Goal: Information Seeking & Learning: Learn about a topic

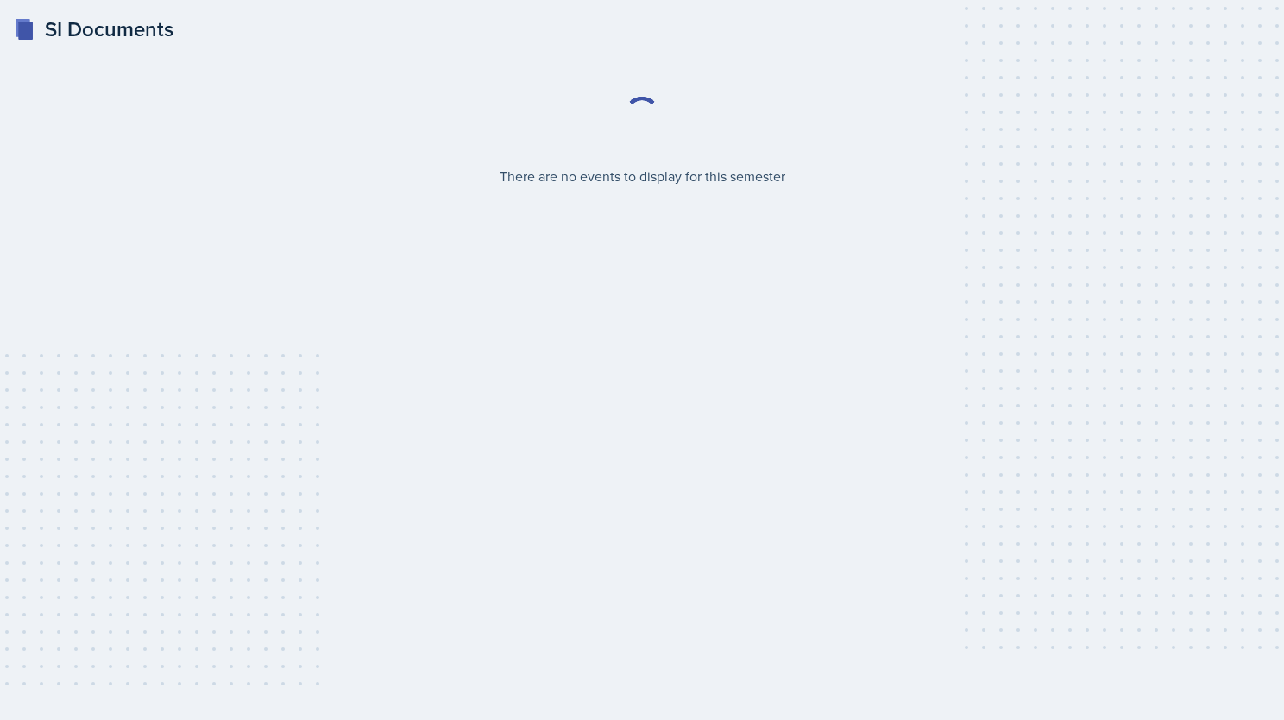
select select "2bed604d-1099-4043-b1bc-2365e8740244"
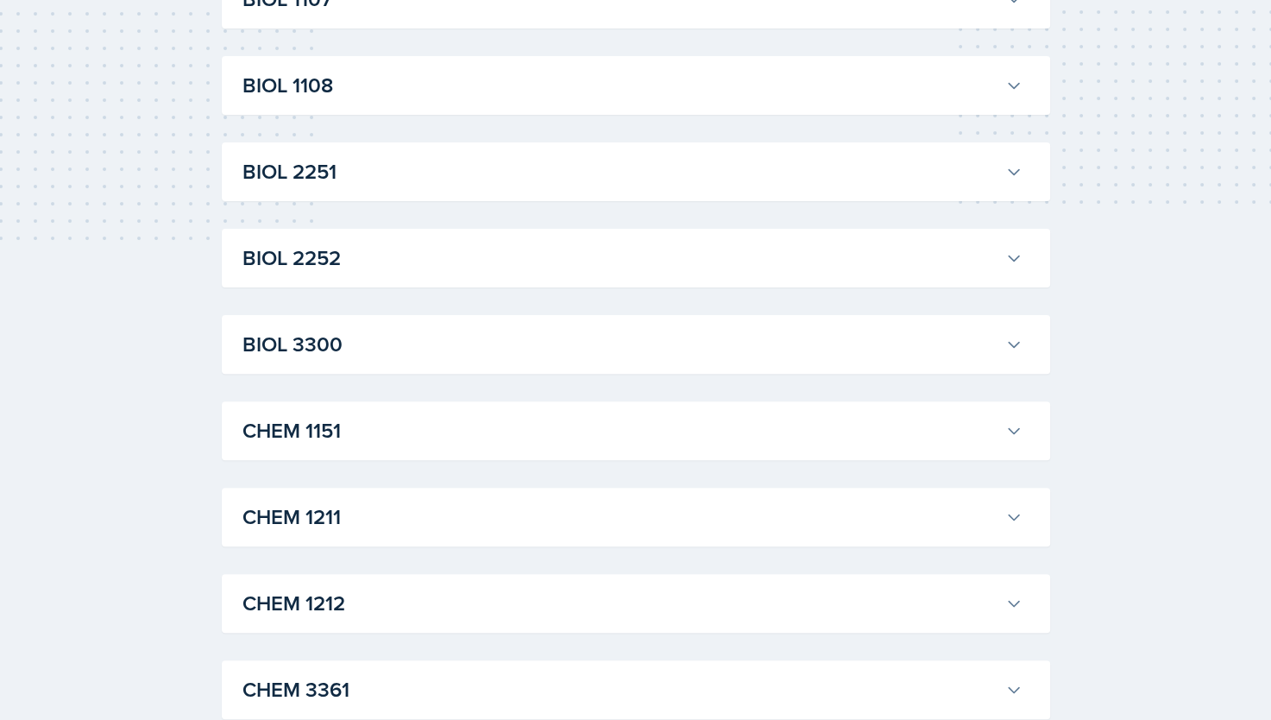
scroll to position [483, 0]
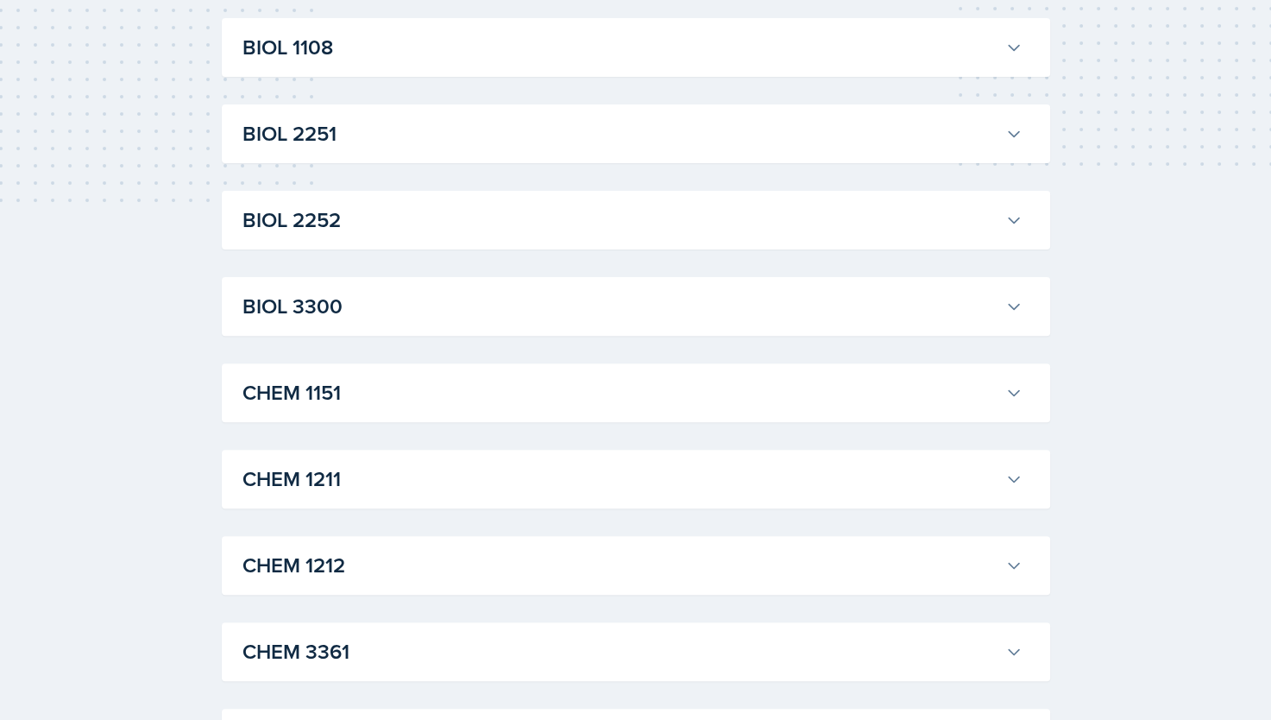
click at [440, 490] on h3 "CHEM 1211" at bounding box center [621, 479] width 756 height 31
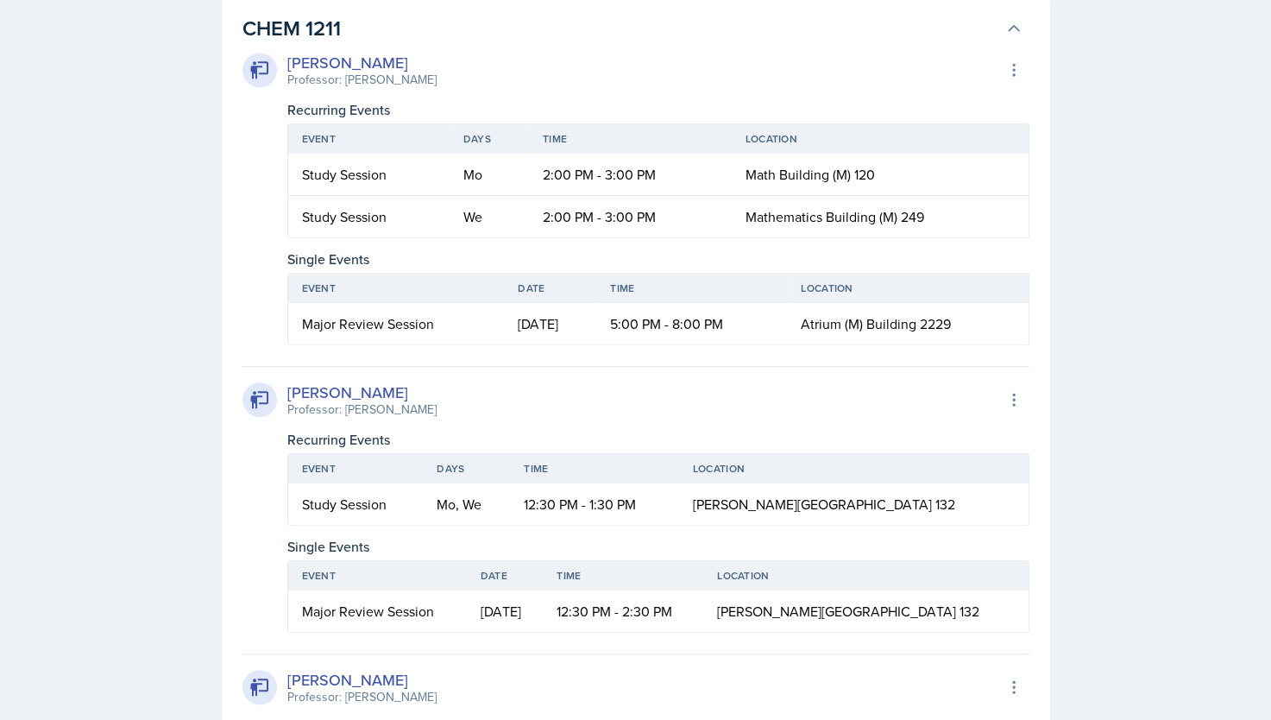
scroll to position [935, 0]
drag, startPoint x: 446, startPoint y: 206, endPoint x: 553, endPoint y: 333, distance: 166.0
click at [553, 333] on div "[PERSON_NAME] Professor: [PERSON_NAME] Export to Google Calendar Recurring Even…" at bounding box center [636, 197] width 787 height 294
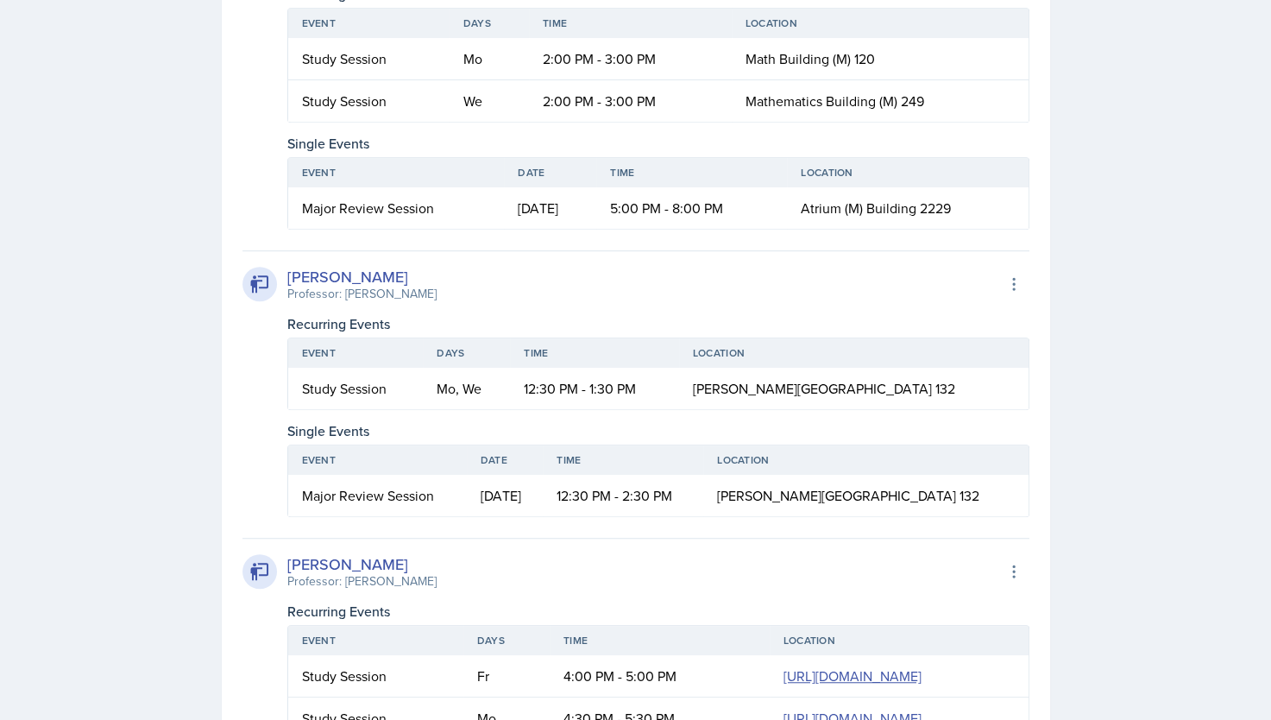
scroll to position [1052, 0]
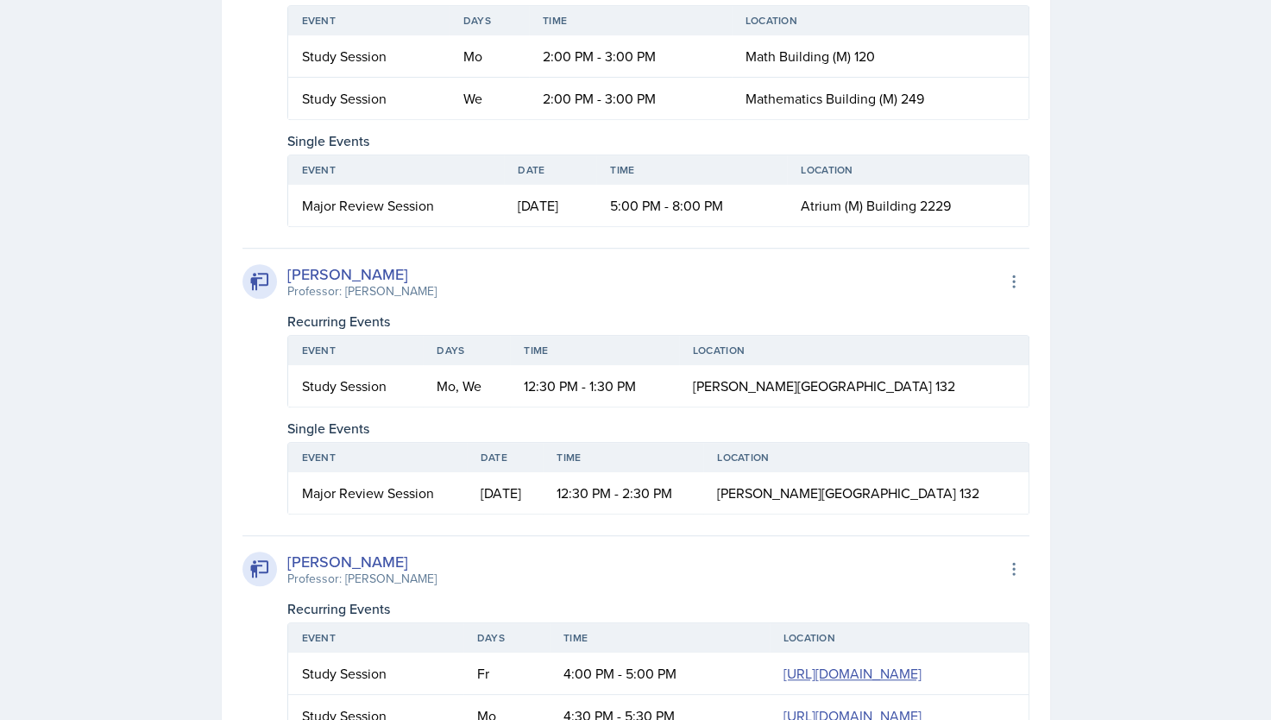
drag, startPoint x: 553, startPoint y: 333, endPoint x: 556, endPoint y: 448, distance: 114.8
click at [543, 448] on th "Date" at bounding box center [505, 457] width 76 height 29
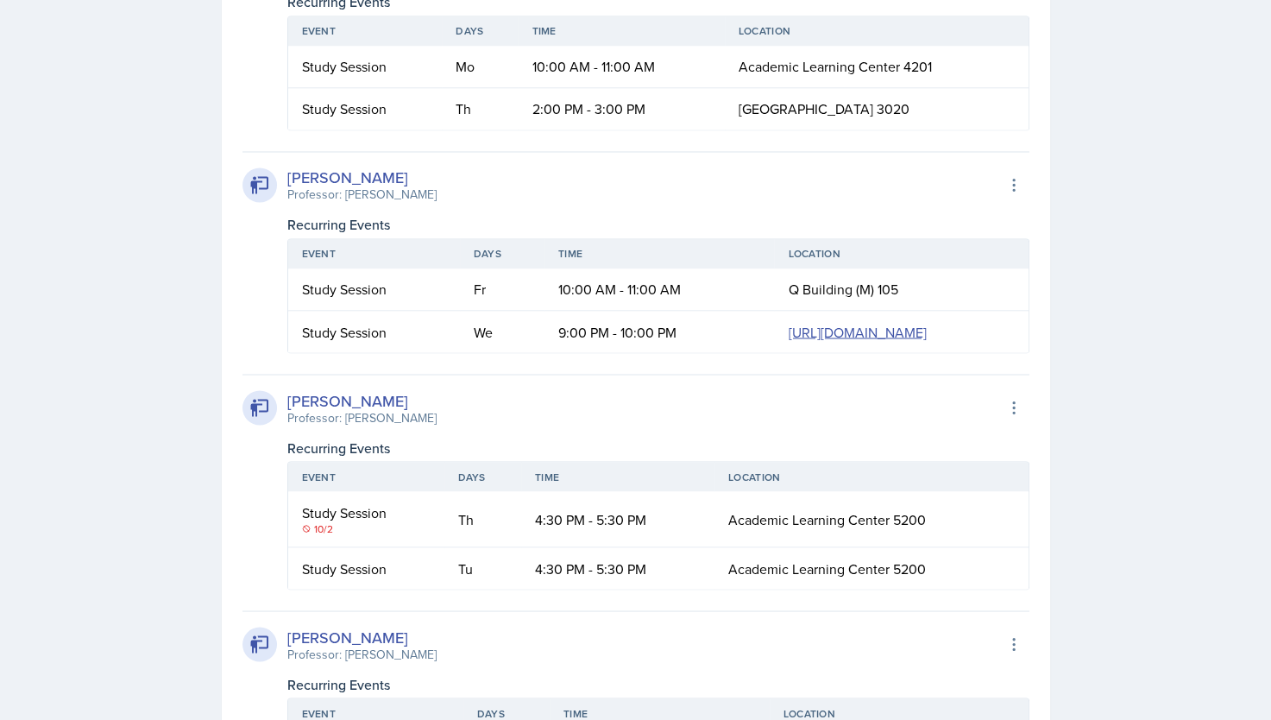
scroll to position [2882, 0]
drag, startPoint x: 484, startPoint y: 520, endPoint x: 570, endPoint y: 637, distance: 144.5
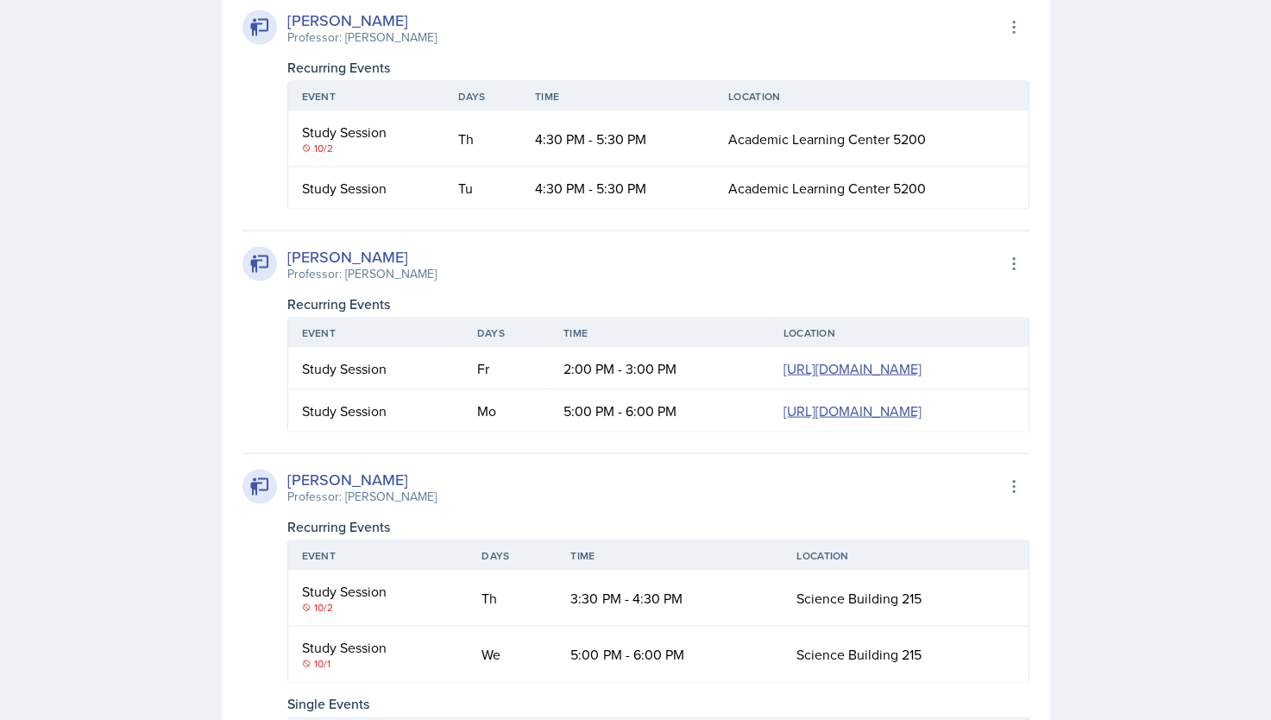
scroll to position [3261, 0]
drag, startPoint x: 570, startPoint y: 637, endPoint x: 503, endPoint y: 413, distance: 234.1
click at [503, 166] on td "Th" at bounding box center [483, 138] width 77 height 56
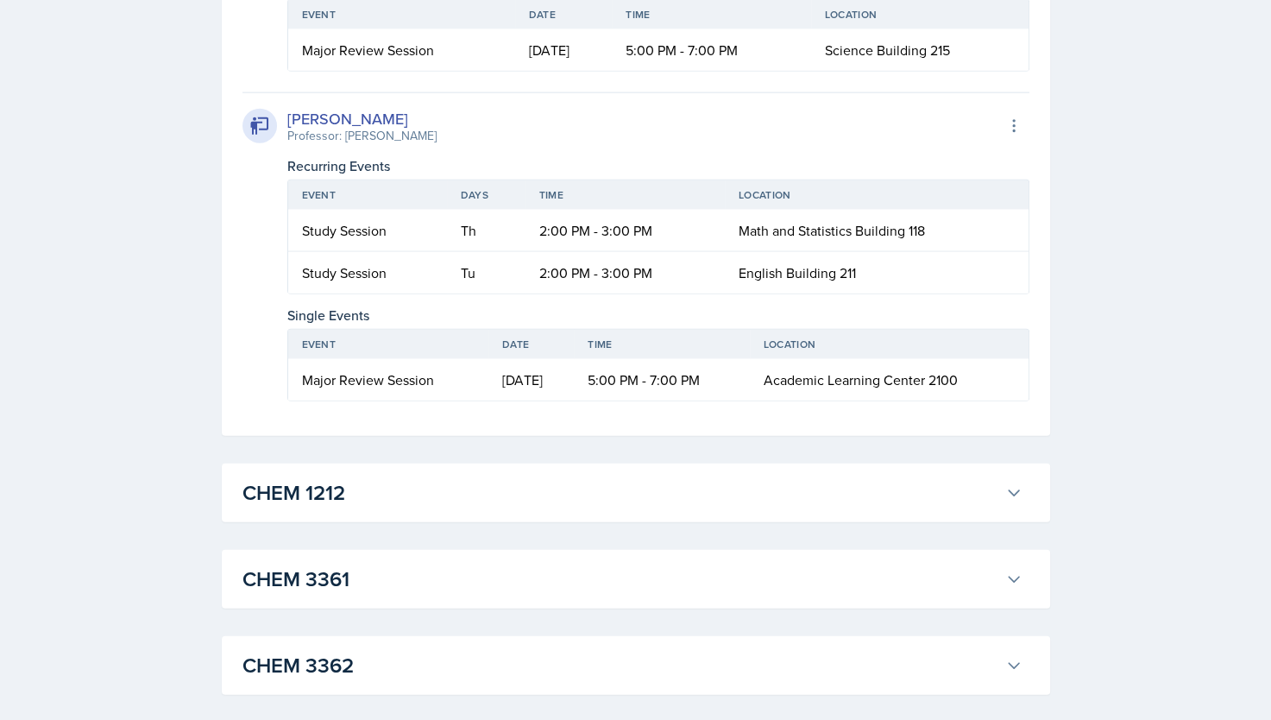
scroll to position [4005, 0]
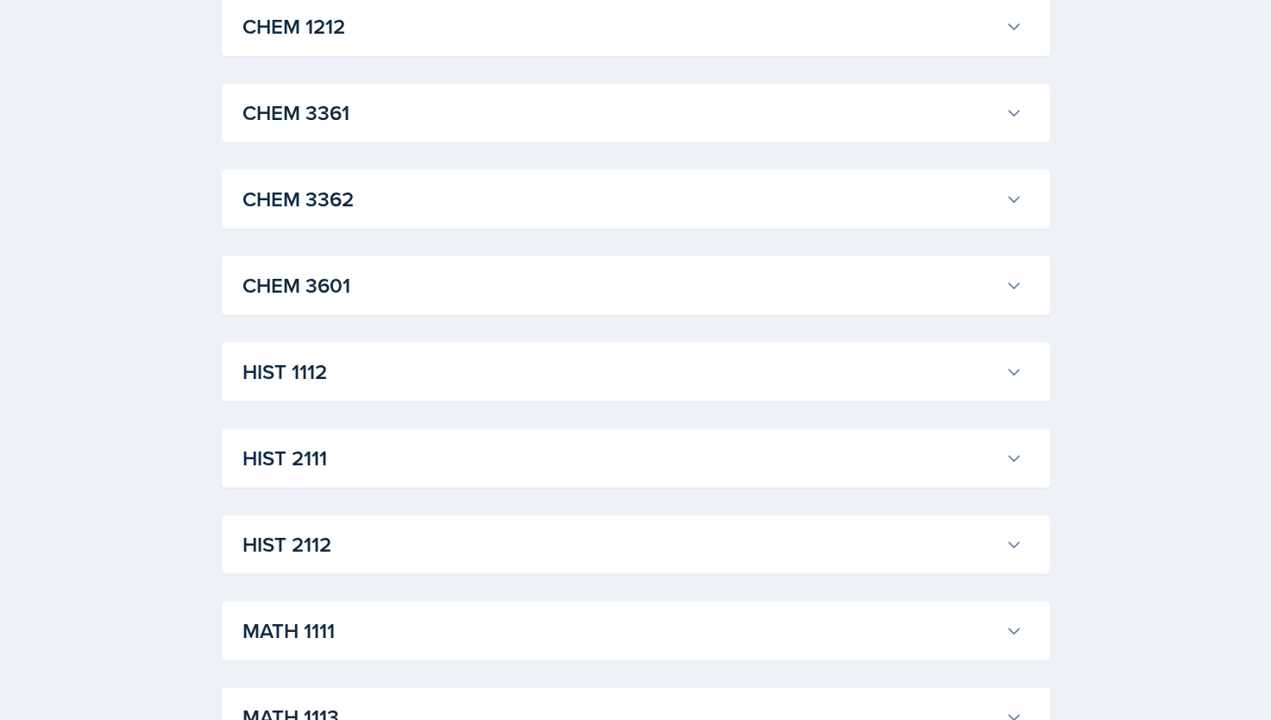
scroll to position [4445, 0]
drag, startPoint x: 546, startPoint y: 211, endPoint x: 562, endPoint y: 331, distance: 120.2
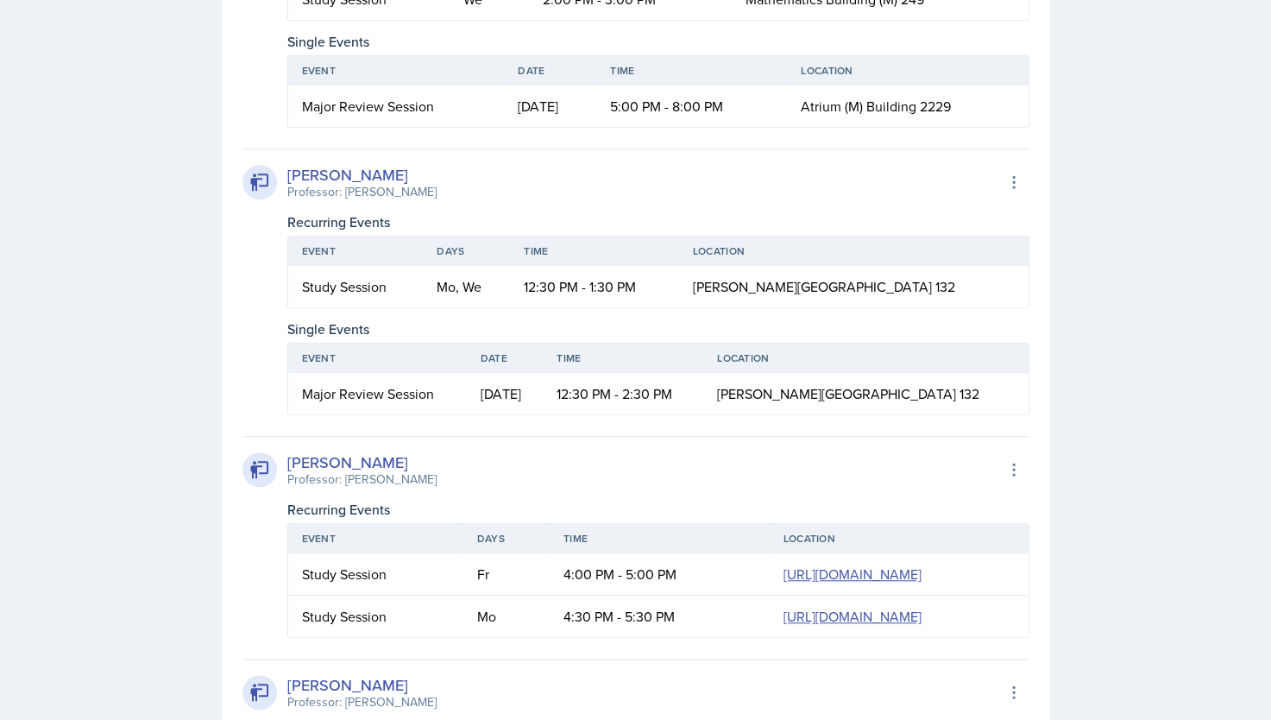
scroll to position [1152, 0]
drag, startPoint x: 314, startPoint y: 181, endPoint x: 536, endPoint y: 253, distance: 233.1
click at [536, 253] on div "[PERSON_NAME] Professor: [PERSON_NAME] Export to Google Calendar Recurring Even…" at bounding box center [636, 281] width 787 height 267
drag, startPoint x: 536, startPoint y: 253, endPoint x: 577, endPoint y: 294, distance: 58.6
click at [577, 294] on td "12:30 PM - 1:30 PM" at bounding box center [594, 285] width 168 height 41
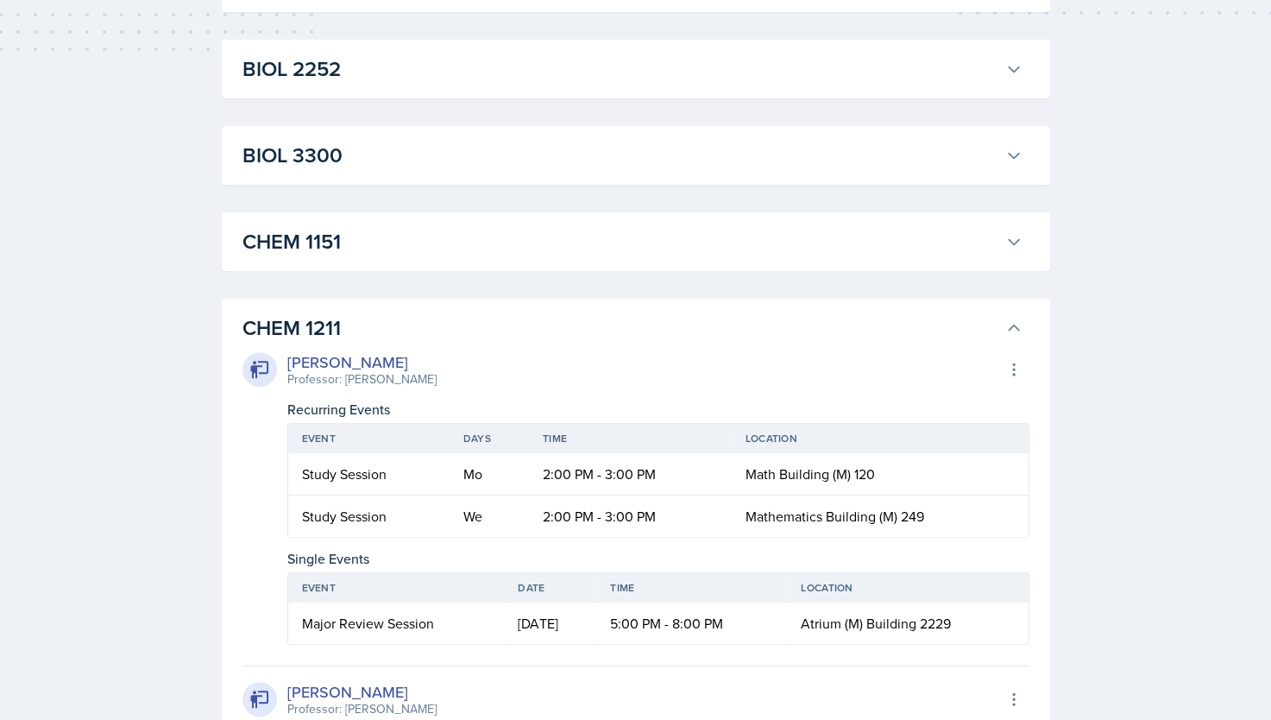
scroll to position [628, 0]
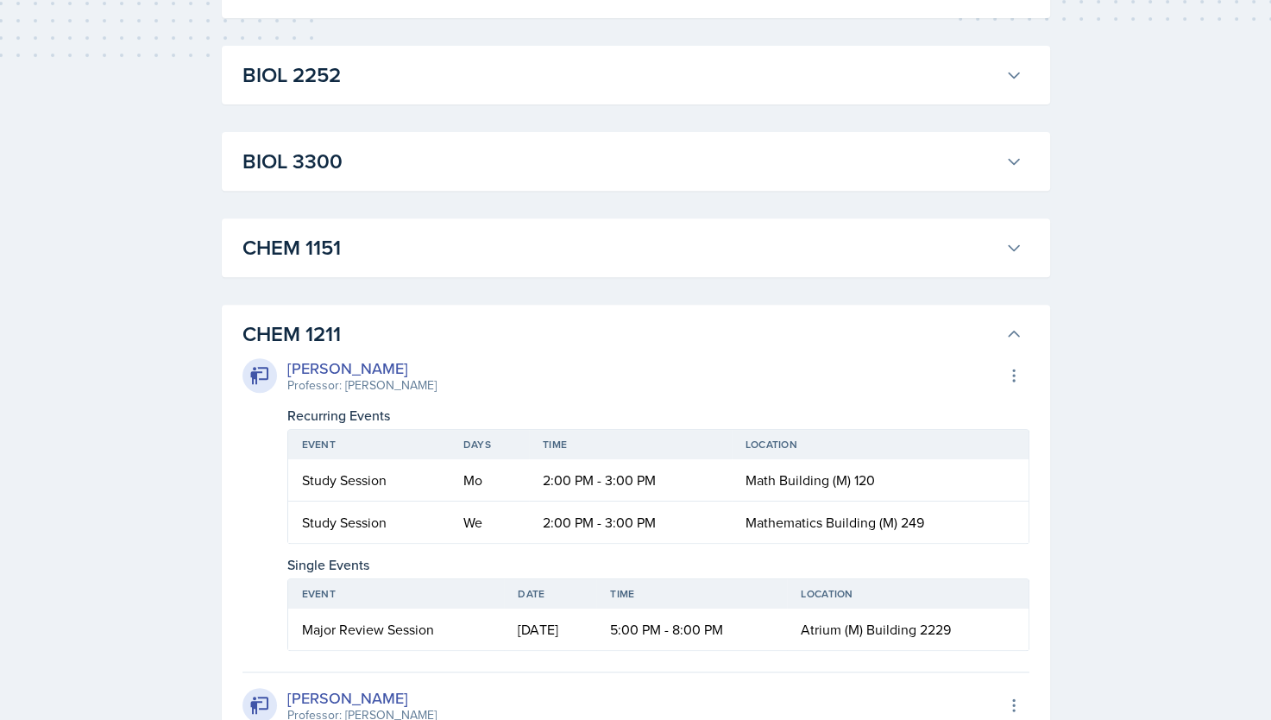
click at [319, 409] on div "Recurring Events" at bounding box center [658, 415] width 742 height 21
drag, startPoint x: 319, startPoint y: 409, endPoint x: 444, endPoint y: 423, distance: 125.1
click at [444, 423] on div "Recurring Events" at bounding box center [658, 415] width 742 height 21
drag, startPoint x: 602, startPoint y: 506, endPoint x: 715, endPoint y: 520, distance: 113.1
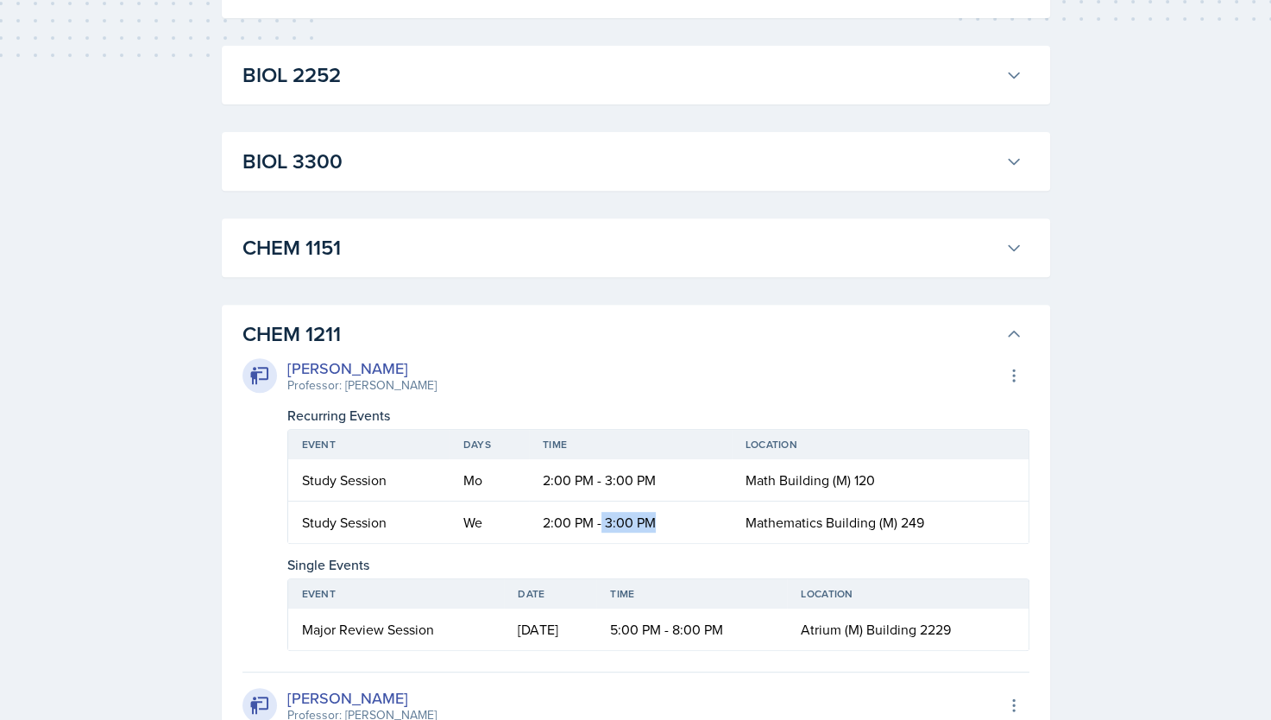
click at [715, 520] on td "2:00 PM - 3:00 PM" at bounding box center [630, 521] width 203 height 41
drag, startPoint x: 715, startPoint y: 520, endPoint x: 832, endPoint y: 523, distance: 117.4
click at [832, 523] on span "Mathematics Building (M) 249" at bounding box center [835, 522] width 179 height 19
click at [823, 521] on span "Mathematics Building (M) 249" at bounding box center [835, 522] width 179 height 19
drag, startPoint x: 823, startPoint y: 521, endPoint x: 915, endPoint y: 517, distance: 91.6
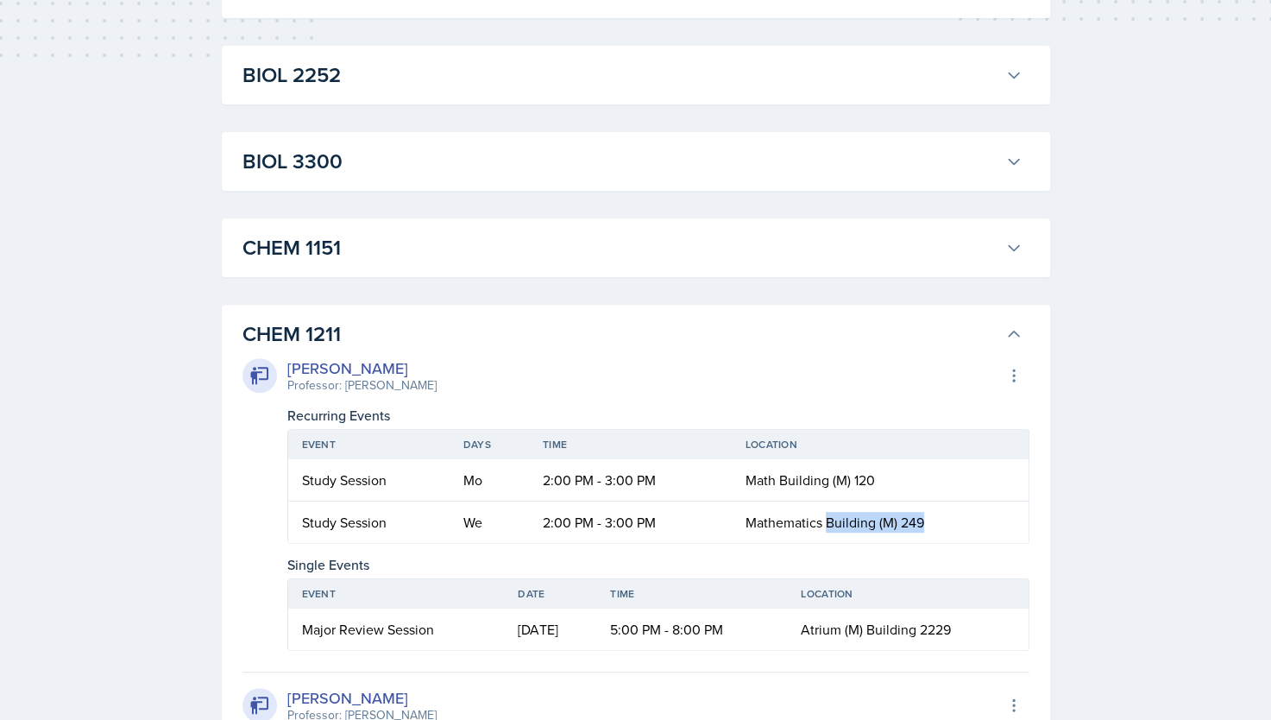
click at [915, 517] on span "Mathematics Building (M) 249" at bounding box center [835, 522] width 179 height 19
click at [809, 493] on td "Math Building (M) 120" at bounding box center [880, 480] width 297 height 42
click at [822, 533] on td "Mathematics Building (M) 249" at bounding box center [880, 521] width 297 height 41
click at [820, 508] on td "Mathematics Building (M) 249" at bounding box center [880, 521] width 297 height 41
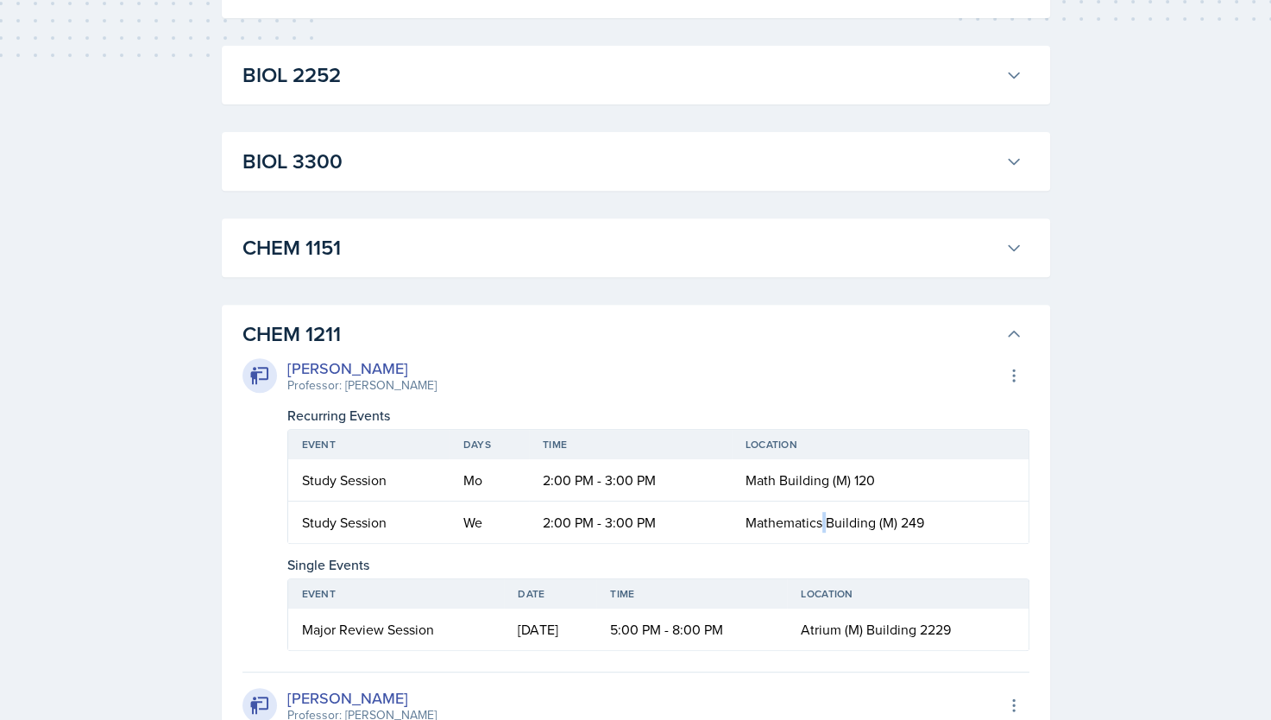
click at [820, 508] on td "Mathematics Building (M) 249" at bounding box center [880, 521] width 297 height 41
